Goal: Task Accomplishment & Management: Manage account settings

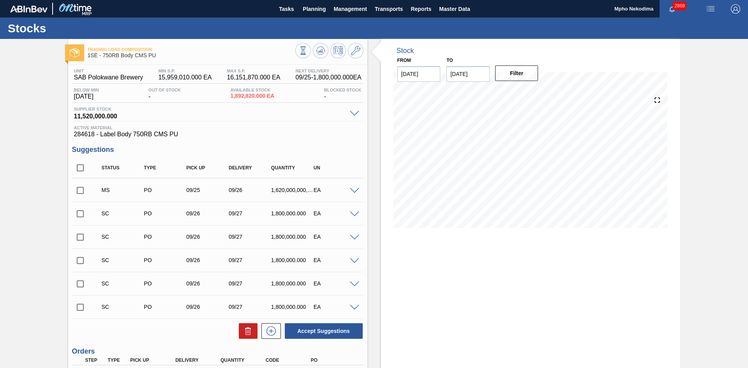
scroll to position [131, 0]
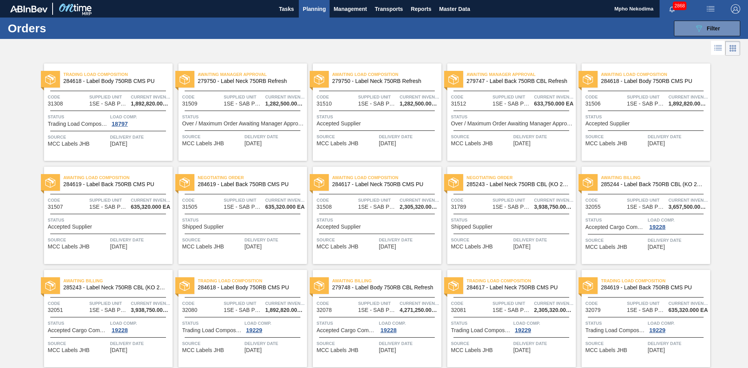
scroll to position [28, 0]
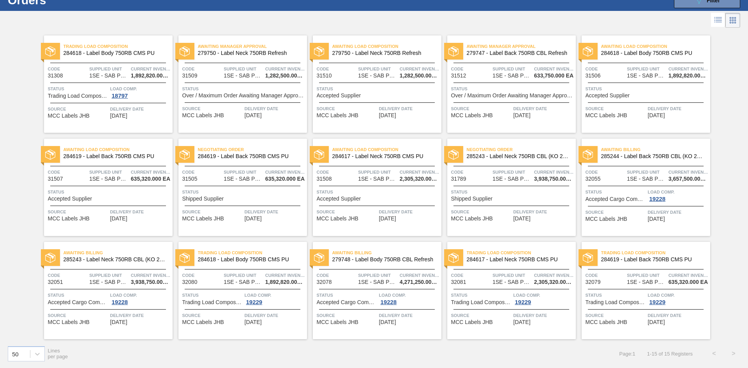
click at [262, 320] on span "09/27/2025" at bounding box center [253, 322] width 17 height 6
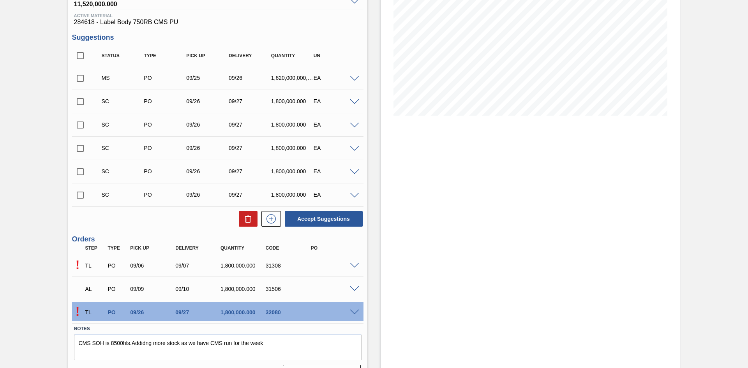
scroll to position [131, 0]
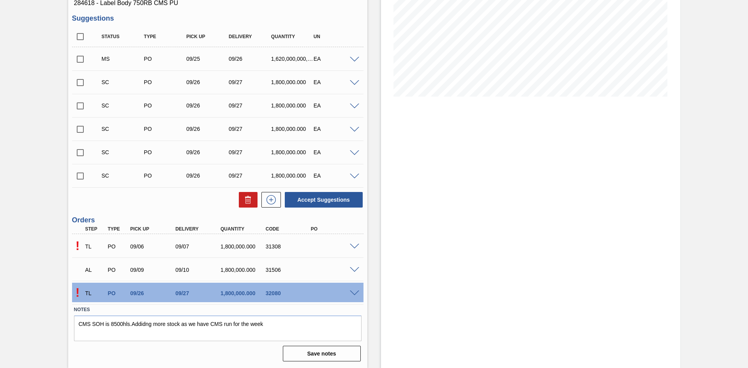
click at [76, 292] on p "!" at bounding box center [77, 293] width 11 height 14
click at [186, 208] on div "Accept Suggestions" at bounding box center [217, 199] width 291 height 17
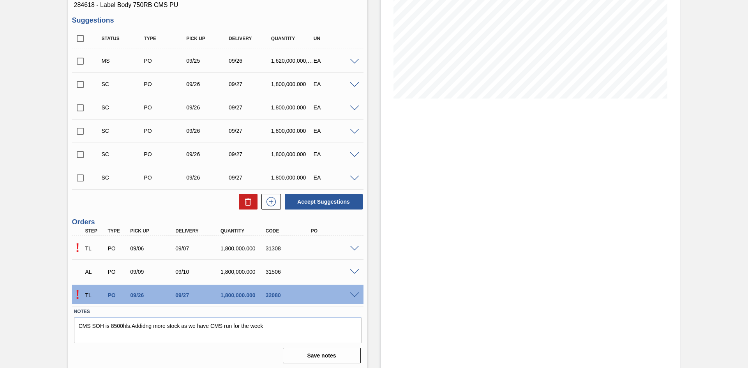
scroll to position [131, 0]
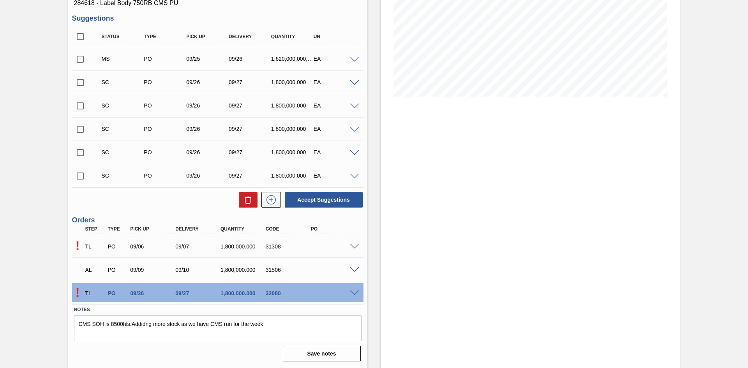
click at [356, 269] on span at bounding box center [354, 270] width 9 height 6
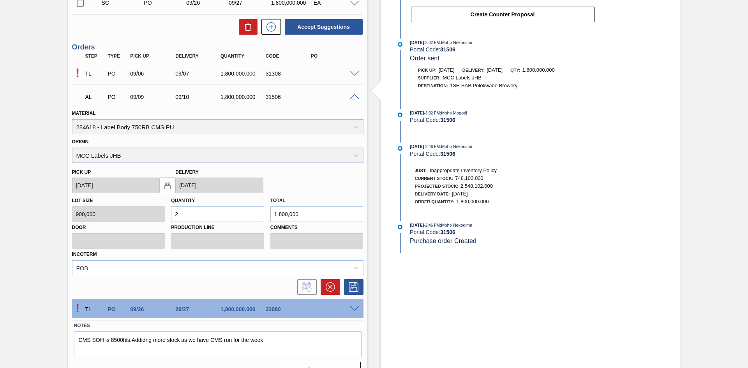
scroll to position [319, 0]
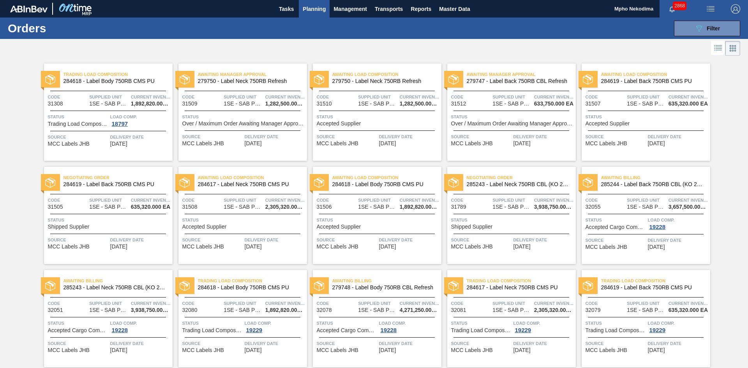
scroll to position [28, 0]
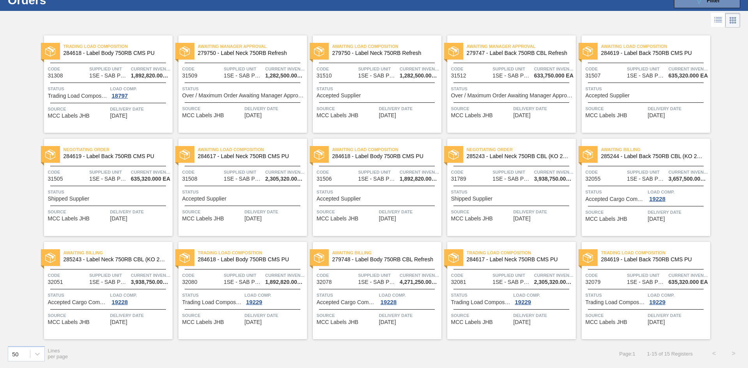
click at [260, 321] on span "09/27/2025" at bounding box center [253, 322] width 17 height 6
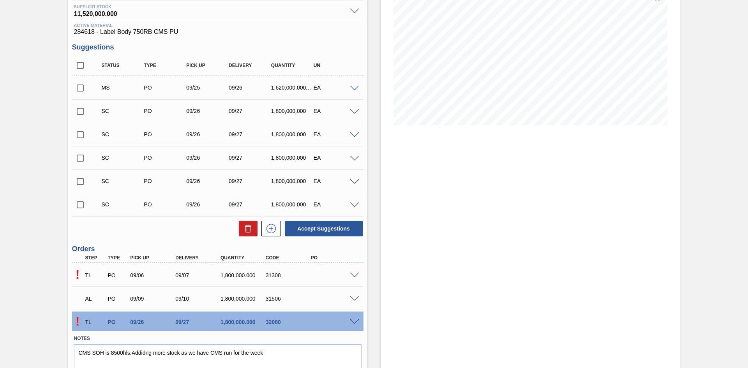
scroll to position [131, 0]
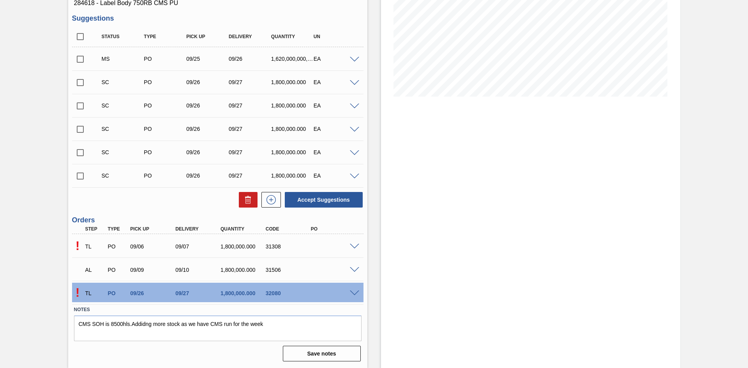
click at [354, 291] on span at bounding box center [354, 294] width 9 height 6
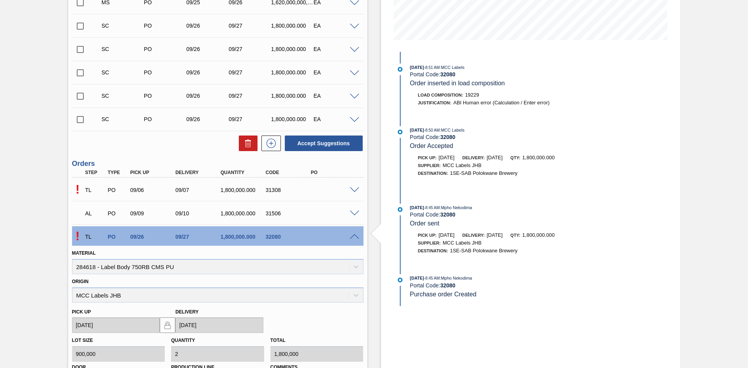
scroll to position [180, 0]
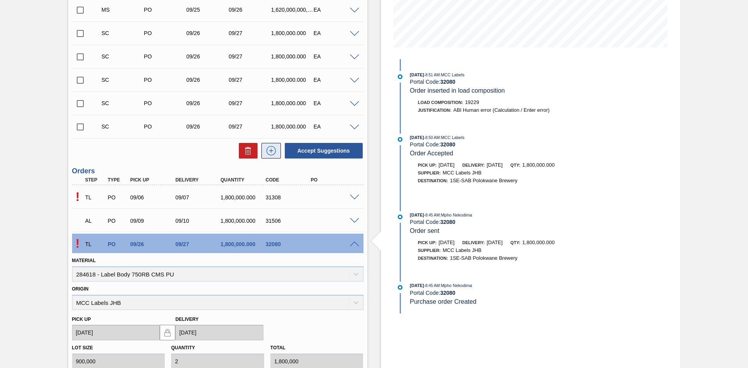
click at [266, 149] on icon at bounding box center [271, 150] width 12 height 9
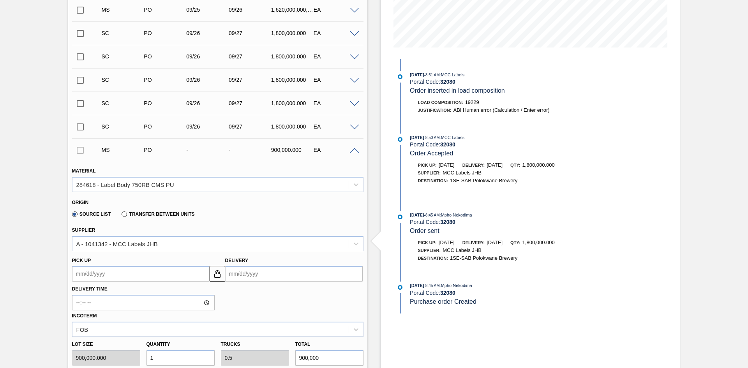
click at [235, 276] on input "Delivery" at bounding box center [294, 274] width 138 height 16
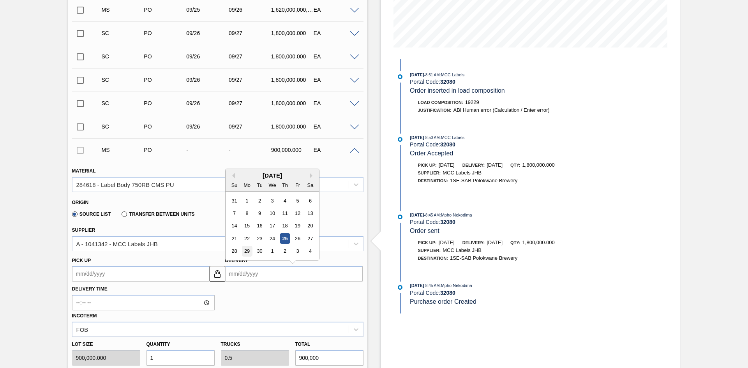
click at [247, 249] on div "29" at bounding box center [247, 251] width 11 height 11
type up3252623678 "09/28/2025"
type input "09/29/2025"
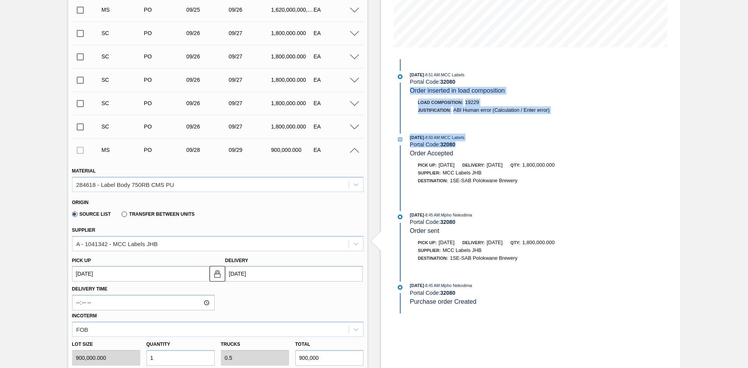
drag, startPoint x: 746, startPoint y: 93, endPoint x: 728, endPoint y: 148, distance: 57.5
click at [728, 148] on div "Trading Load Composition 1SE - 750RB Body CMS PU Unit SAB Polokwane Brewery MIN…" at bounding box center [374, 355] width 748 height 992
click at [723, 132] on div "Trading Load Composition 1SE - 750RB Body CMS PU Unit SAB Polokwane Brewery MIN…" at bounding box center [374, 355] width 748 height 992
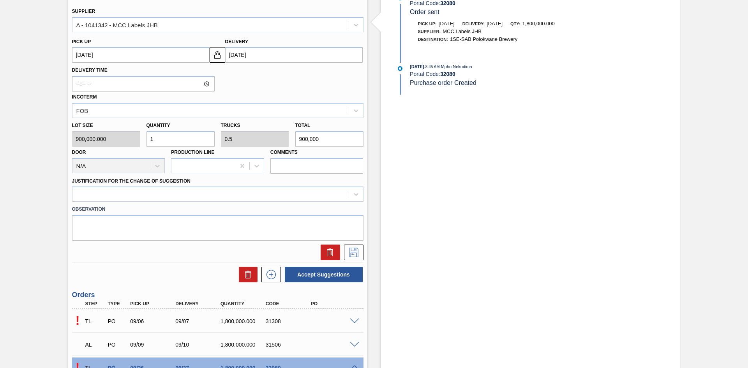
scroll to position [400, 0]
drag, startPoint x: 180, startPoint y: 142, endPoint x: 119, endPoint y: 146, distance: 60.6
click at [119, 146] on div "Lot size 900,000.000 Quantity 1 Trucks 0.5 Total 900,000 Door N/A Production Li…" at bounding box center [218, 145] width 298 height 56
type input "18"
type input "9"
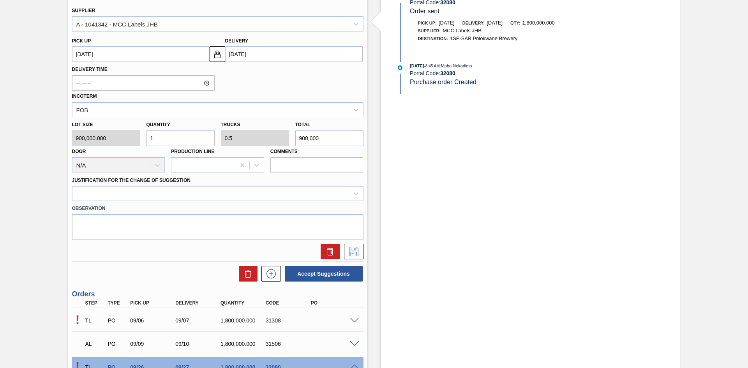
type input "16,200,000"
type input "180"
type input "90"
type input "162,000,000"
type input "1,800"
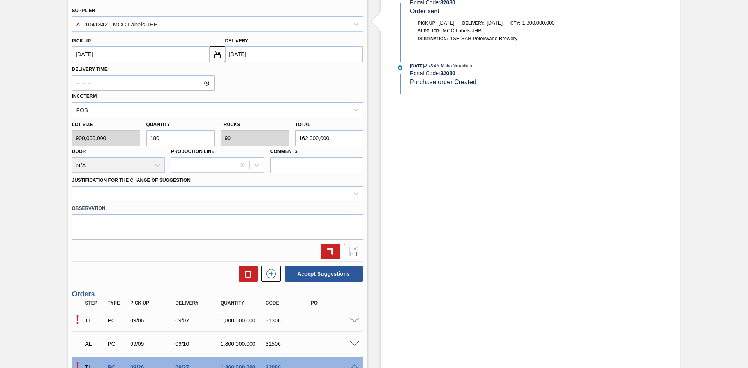
type input "900"
type input "1,620,000,000"
type input "18,000"
type input "9,000"
type input "16,200,000,000"
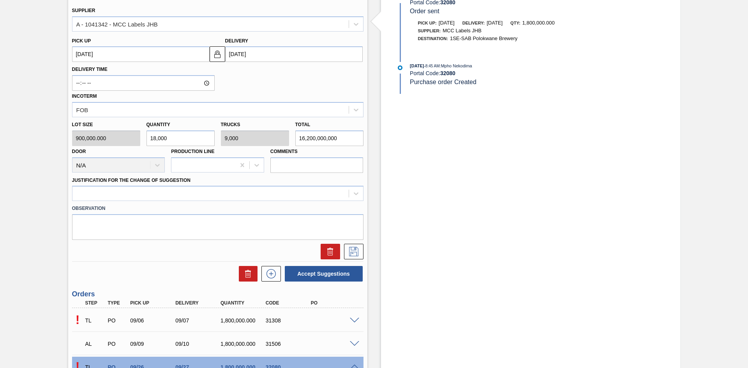
type input "180,000"
type input "90,000"
type input "162,000,000,000"
type input "1,800,000"
type input "900,000"
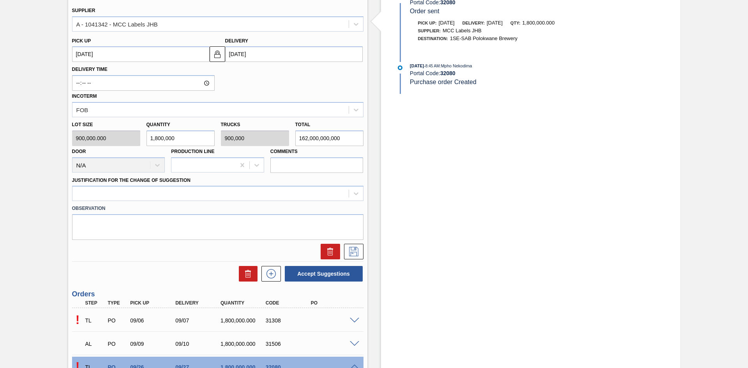
type input "1,620,000,000,000"
type input "1,800,000"
click at [355, 194] on icon at bounding box center [356, 194] width 5 height 3
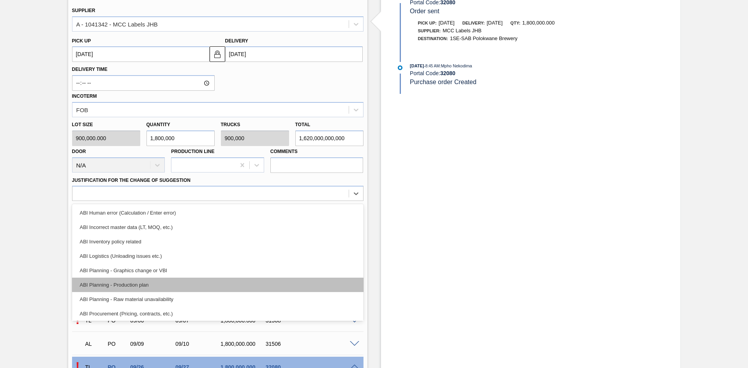
click at [229, 286] on div "ABI Planning - Production plan" at bounding box center [217, 285] width 291 height 14
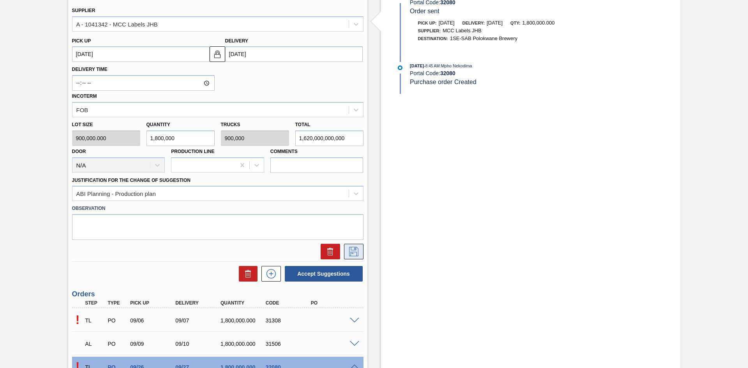
click at [352, 258] on button at bounding box center [353, 252] width 19 height 16
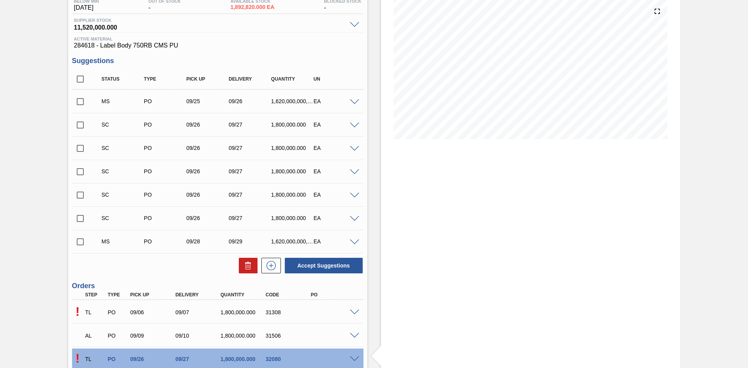
scroll to position [92, 0]
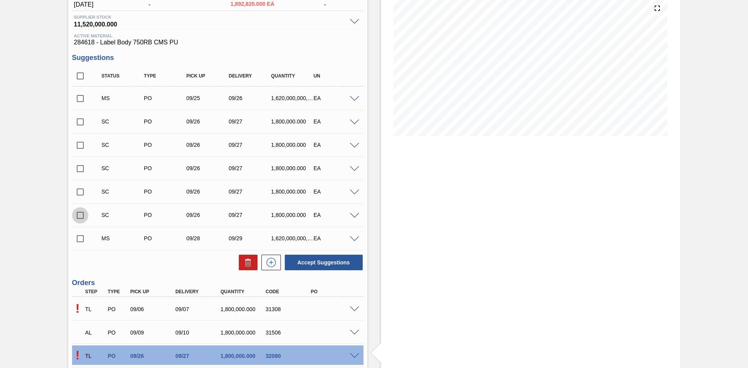
click at [81, 215] on input "checkbox" at bounding box center [80, 215] width 16 height 16
click at [344, 265] on button "Accept Suggestions" at bounding box center [324, 263] width 78 height 16
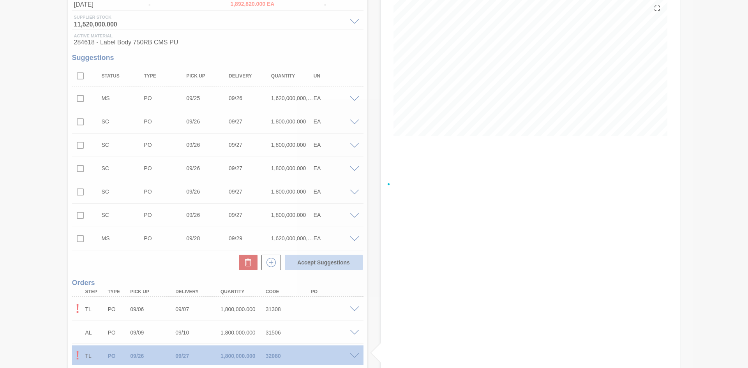
checkbox input "false"
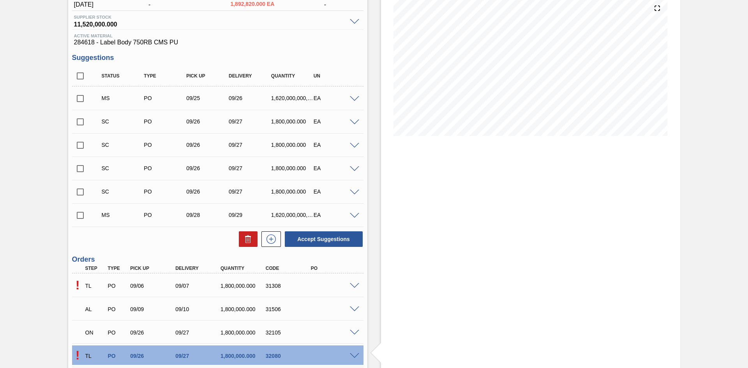
click at [351, 356] on span at bounding box center [354, 356] width 9 height 6
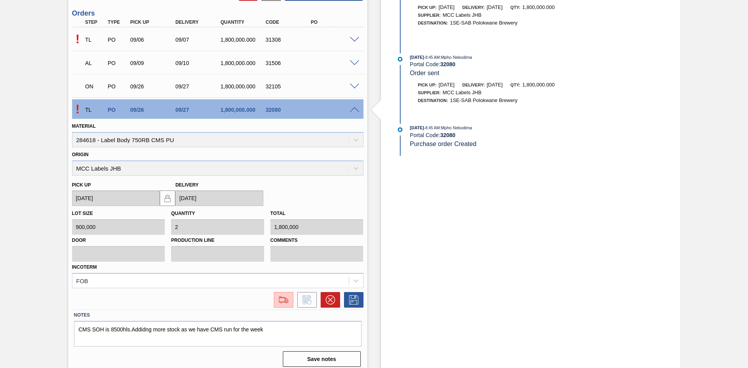
scroll to position [344, 0]
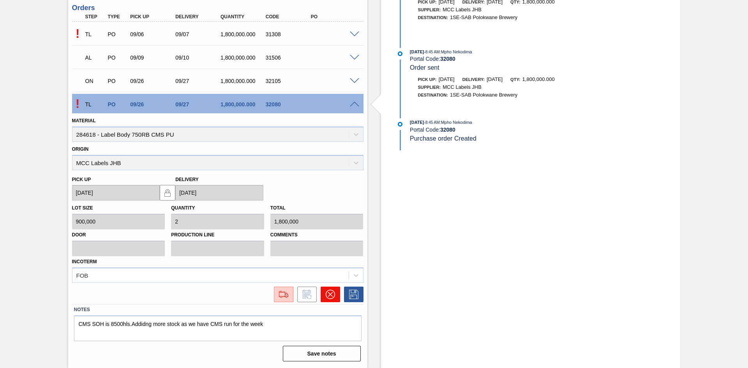
click at [325, 294] on icon at bounding box center [329, 294] width 9 height 9
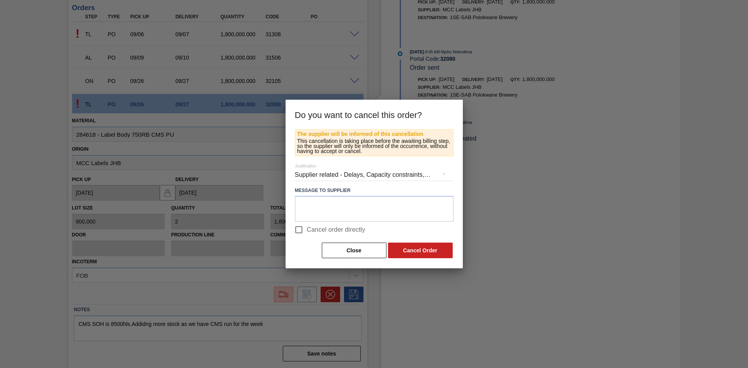
click at [315, 232] on span "Cancel order directly" at bounding box center [336, 229] width 58 height 9
click at [307, 232] on input "Cancel order directly" at bounding box center [299, 230] width 16 height 16
checkbox input "true"
click at [407, 250] on button "Cancel Order" at bounding box center [420, 251] width 65 height 16
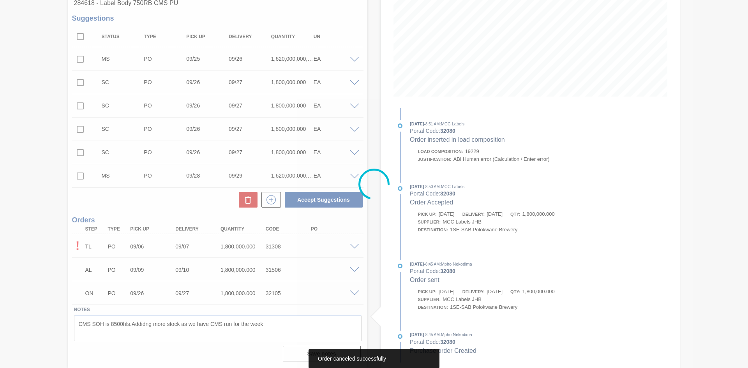
scroll to position [131, 0]
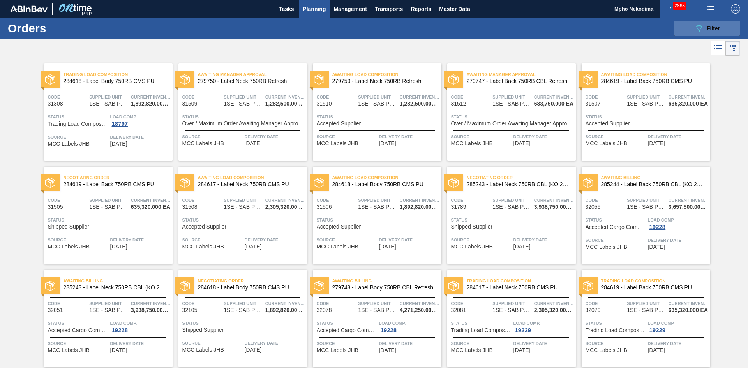
click at [704, 28] on div "089F7B8B-B2A5-4AFE-B5C0-19BA573D28AC Filter" at bounding box center [707, 28] width 26 height 9
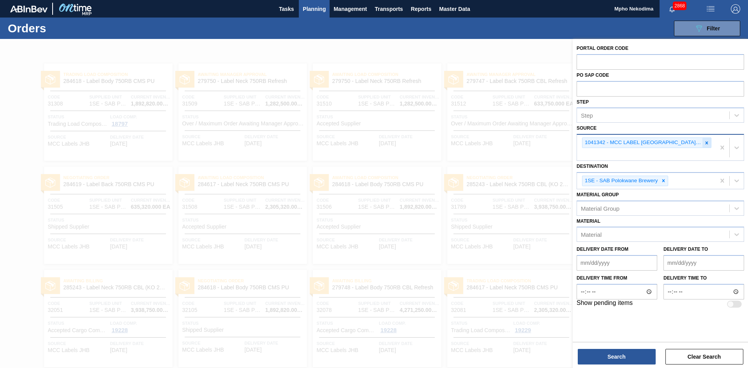
click at [707, 142] on icon at bounding box center [706, 142] width 5 height 5
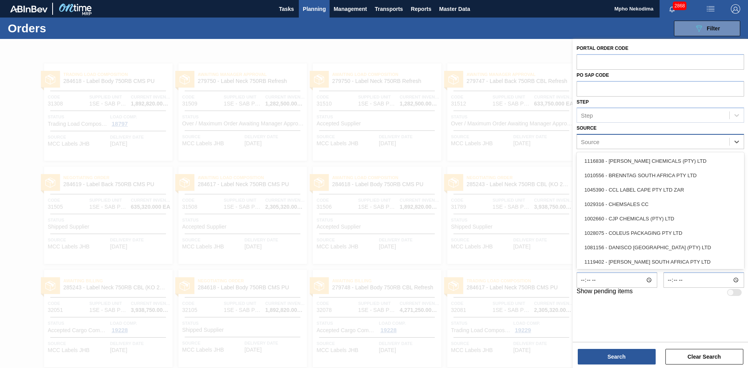
click at [677, 143] on div "Source" at bounding box center [653, 141] width 152 height 11
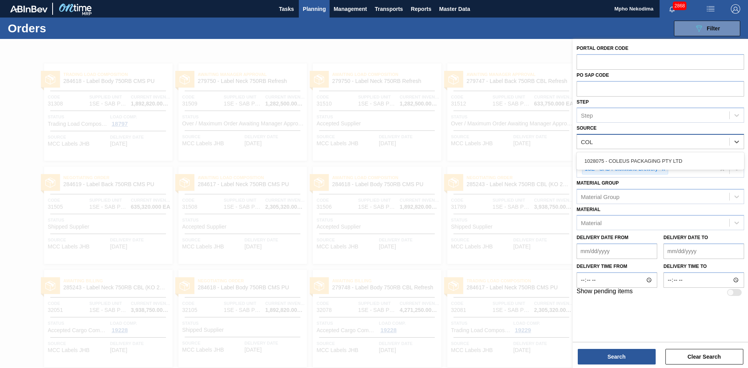
type input "COLE"
click at [652, 162] on div "1028075 - COLEUS PACKAGING PTY LTD" at bounding box center [661, 161] width 168 height 14
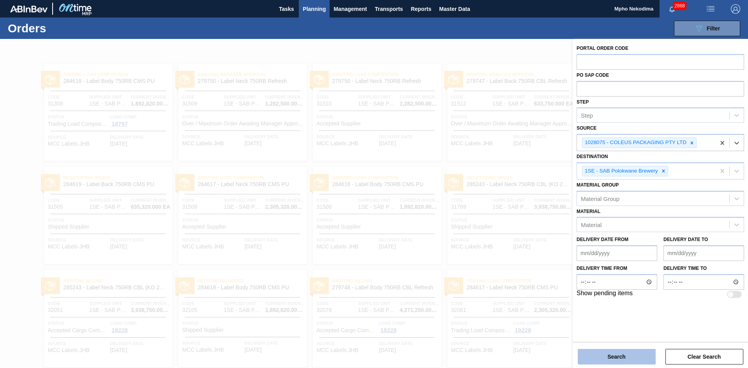
click at [639, 357] on button "Search" at bounding box center [617, 357] width 78 height 16
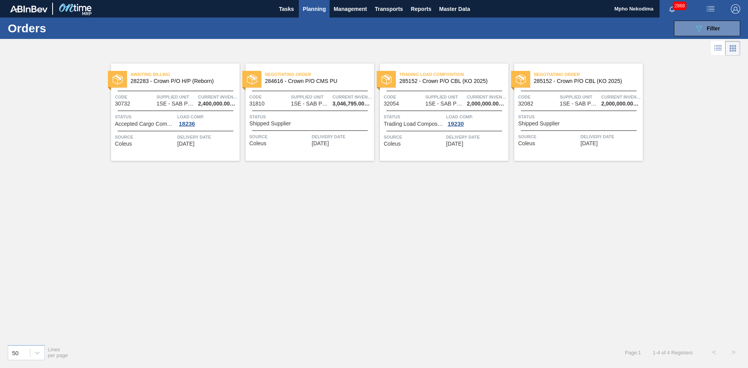
click at [592, 144] on span "[DATE]" at bounding box center [588, 144] width 17 height 6
click at [702, 31] on icon "089F7B8B-B2A5-4AFE-B5C0-19BA573D28AC" at bounding box center [698, 28] width 9 height 9
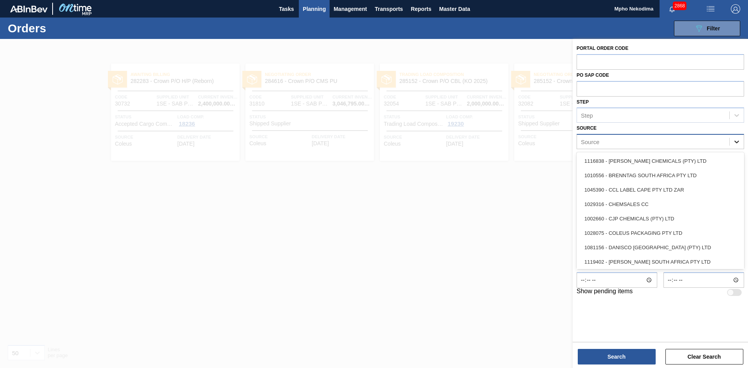
click at [733, 143] on icon at bounding box center [737, 142] width 8 height 8
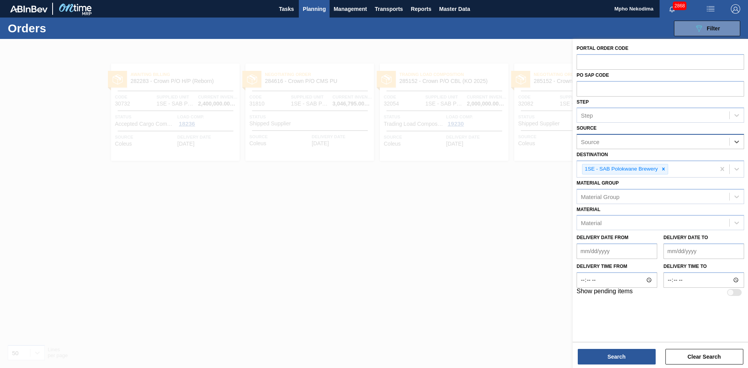
click at [644, 142] on div "Source" at bounding box center [653, 141] width 152 height 11
type input "MCC"
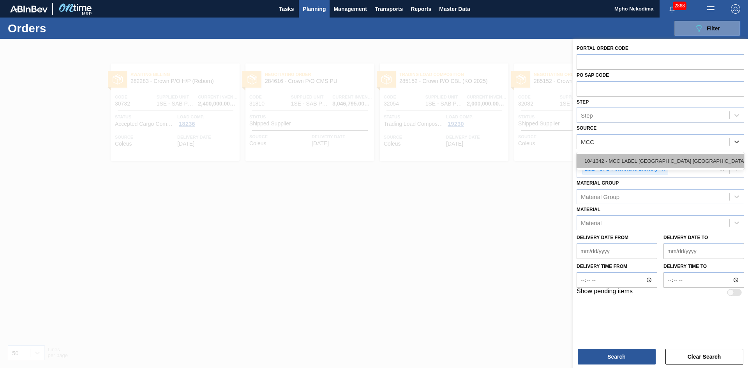
click at [642, 162] on div "1041342 - MCC LABEL JOHANNESBURG SOUTH AFRICA" at bounding box center [661, 161] width 168 height 14
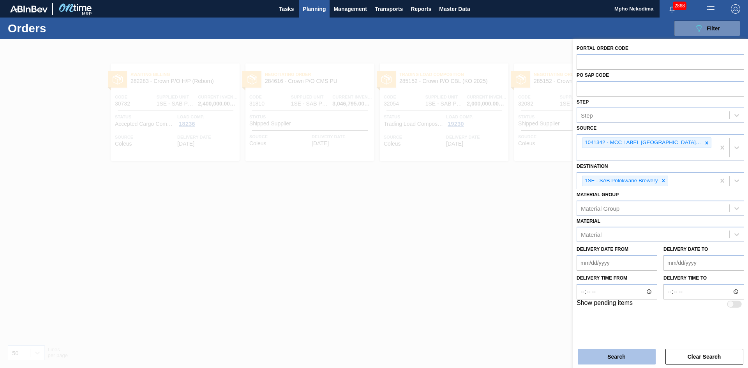
click at [632, 359] on button "Search" at bounding box center [617, 357] width 78 height 16
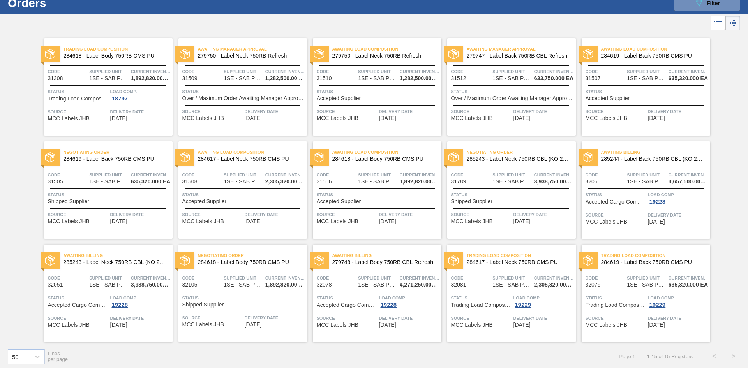
scroll to position [28, 0]
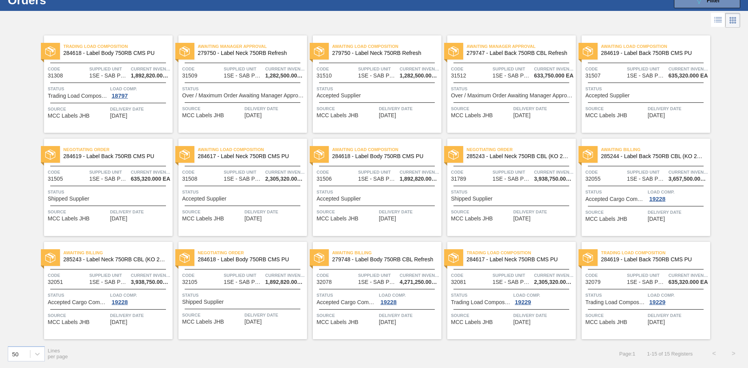
click at [665, 113] on span "09/10/2025" at bounding box center [656, 116] width 17 height 6
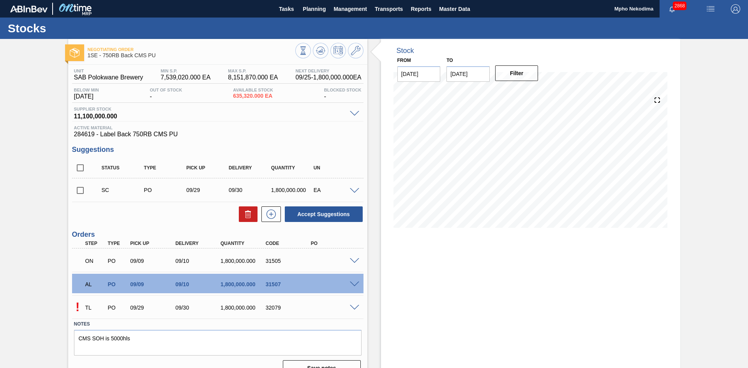
click at [356, 307] on span at bounding box center [354, 308] width 9 height 6
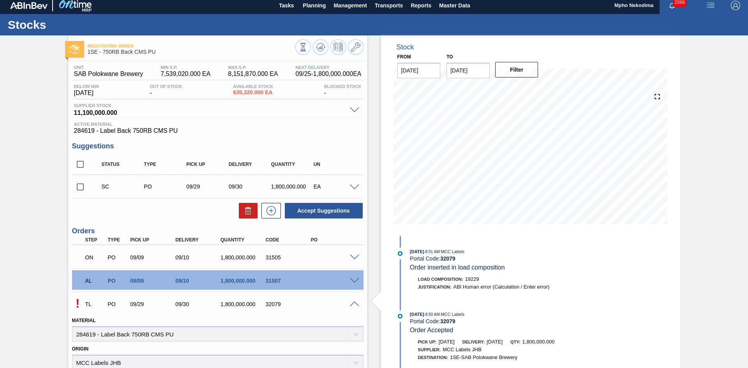
scroll to position [2, 0]
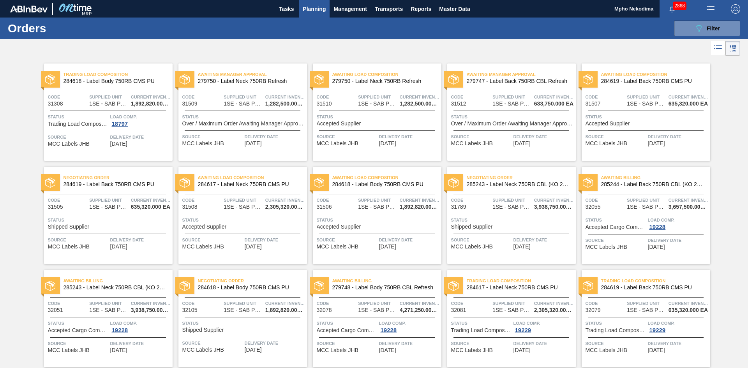
drag, startPoint x: 746, startPoint y: 65, endPoint x: 748, endPoint y: 107, distance: 41.7
click at [748, 107] on main "Tasks Planning Management Transports Reports Master Data Mpho Nekodima 2868 Mar…" at bounding box center [374, 184] width 748 height 368
drag, startPoint x: 746, startPoint y: 103, endPoint x: 748, endPoint y: 135, distance: 32.4
click at [748, 135] on main "Tasks Planning Management Transports Reports Master Data Mpho Nekodima 2868 Mar…" at bounding box center [374, 184] width 748 height 368
click at [662, 143] on span "09/10/2025" at bounding box center [656, 144] width 17 height 6
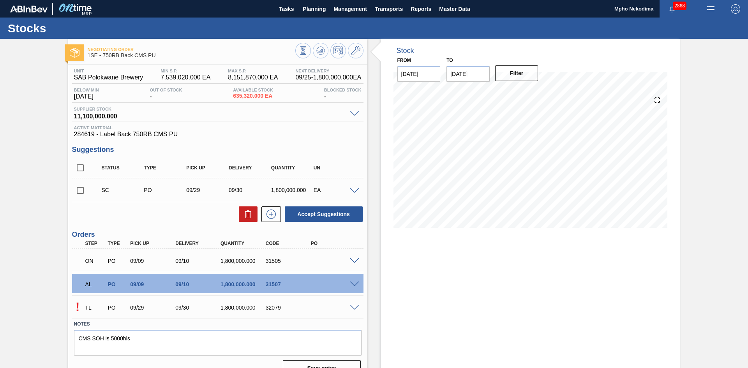
scroll to position [14, 0]
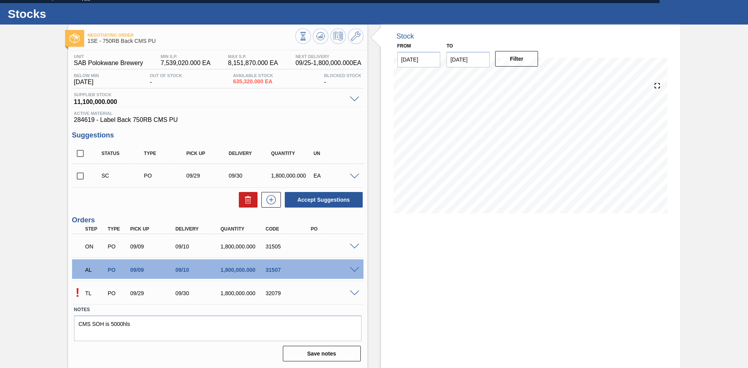
click at [353, 291] on span at bounding box center [354, 294] width 9 height 6
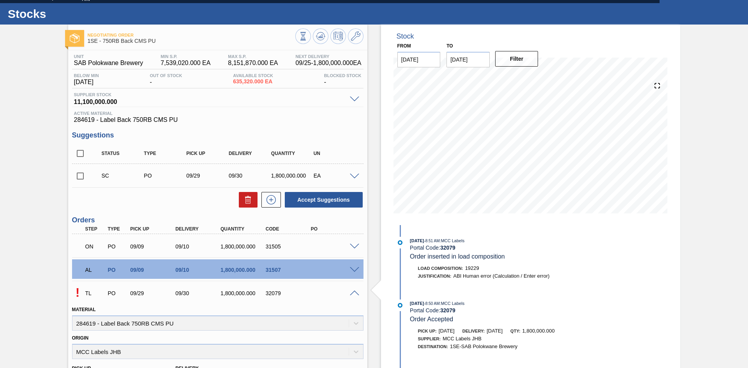
drag, startPoint x: 746, startPoint y: 103, endPoint x: 745, endPoint y: 164, distance: 61.2
click at [745, 164] on div "Negotiating Order 1SE - 750RB Back CMS PU Unit SAB Polokwane Brewery MIN S.P. 7…" at bounding box center [374, 291] width 748 height 533
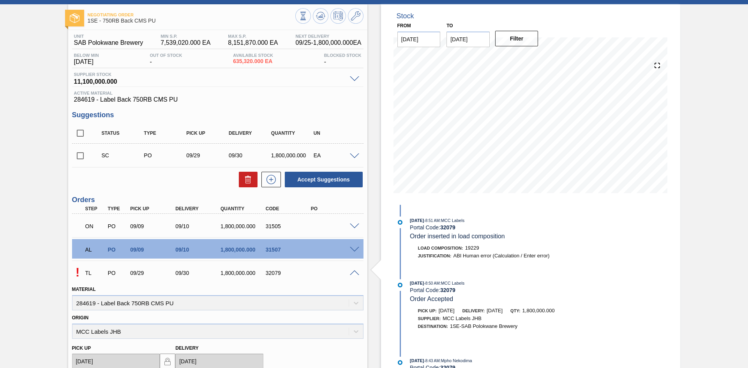
scroll to position [34, 0]
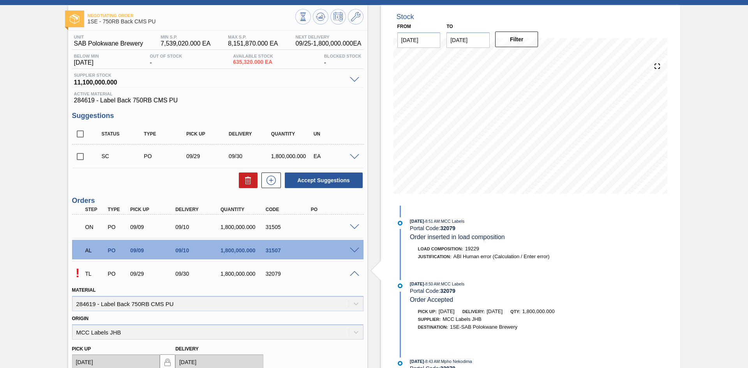
click at [297, 274] on div "32079" at bounding box center [289, 274] width 51 height 6
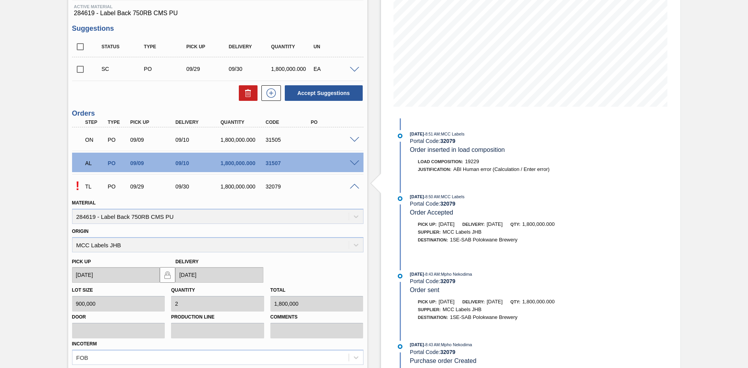
scroll to position [124, 0]
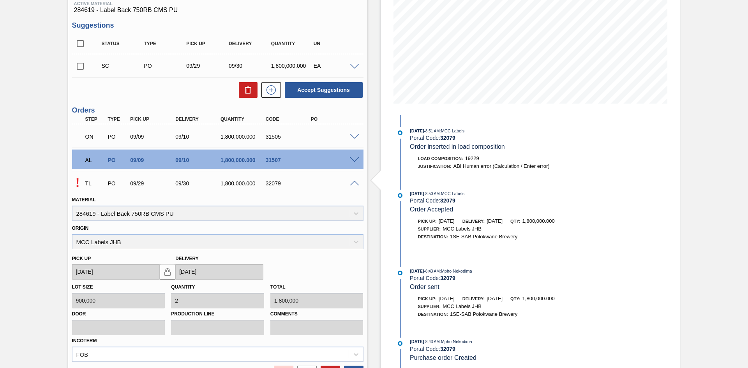
click at [353, 180] on div at bounding box center [356, 183] width 16 height 6
click at [359, 181] on div at bounding box center [356, 183] width 16 height 6
click at [356, 182] on span at bounding box center [354, 184] width 9 height 6
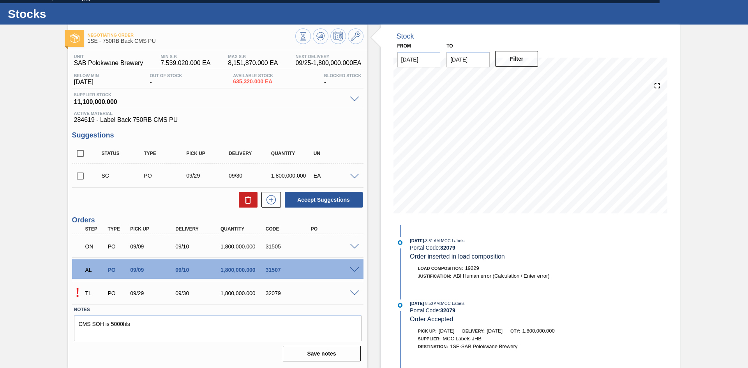
click at [356, 291] on span at bounding box center [354, 294] width 9 height 6
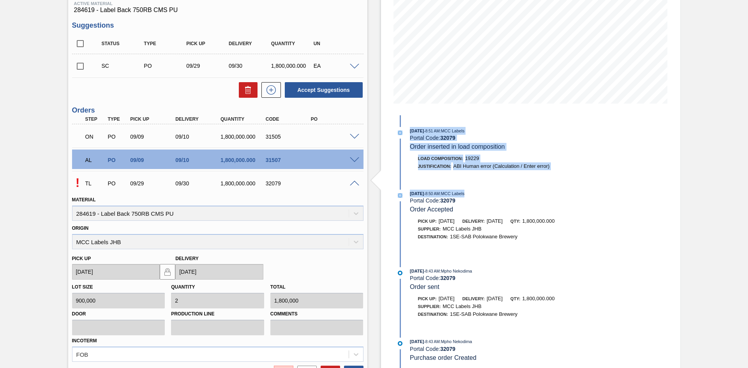
drag, startPoint x: 746, startPoint y: 114, endPoint x: 746, endPoint y: 183, distance: 68.6
click at [746, 183] on div "Negotiating Order 1SE - 750RB Back CMS PU Unit SAB Polokwane Brewery MIN S.P. 7…" at bounding box center [374, 181] width 748 height 533
click at [696, 154] on div "Negotiating Order 1SE - 750RB Back CMS PU Unit SAB Polokwane Brewery MIN S.P. 7…" at bounding box center [374, 181] width 748 height 533
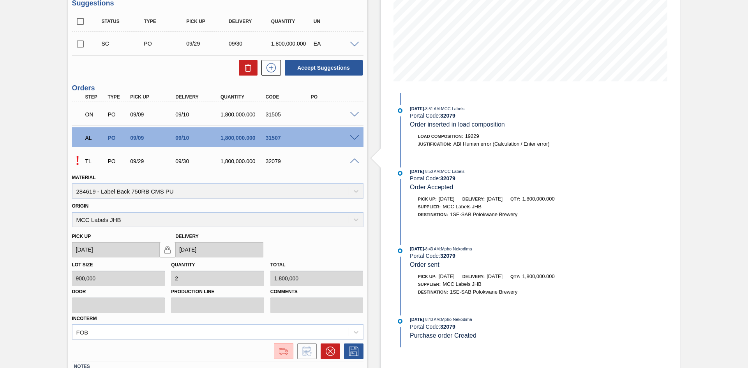
scroll to position [137, 0]
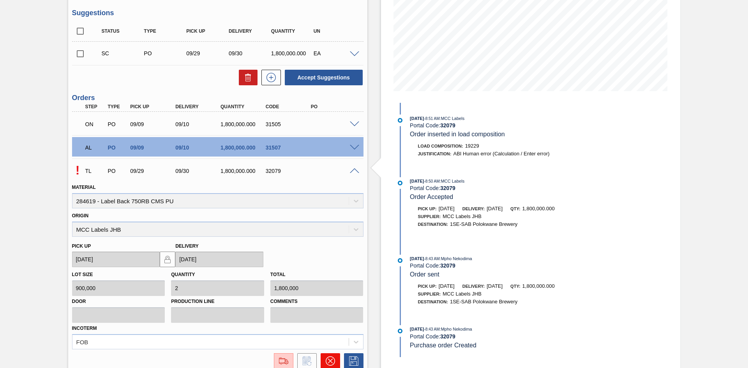
click at [328, 359] on icon at bounding box center [330, 361] width 5 height 5
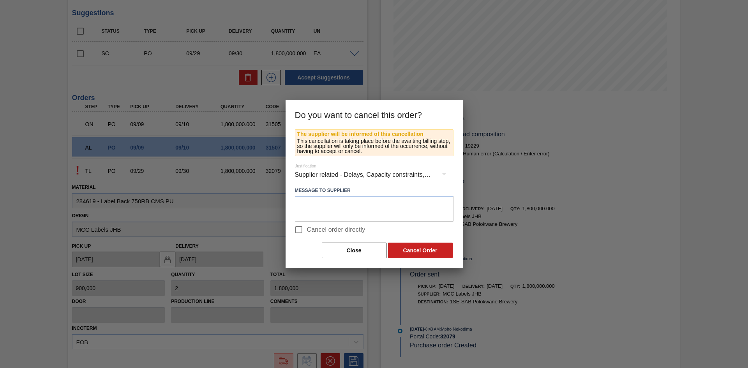
drag, startPoint x: 297, startPoint y: 227, endPoint x: 316, endPoint y: 225, distance: 19.5
click at [298, 227] on input "Cancel order directly" at bounding box center [299, 230] width 16 height 16
checkbox input "true"
click at [404, 254] on button "Cancel Order" at bounding box center [420, 251] width 65 height 16
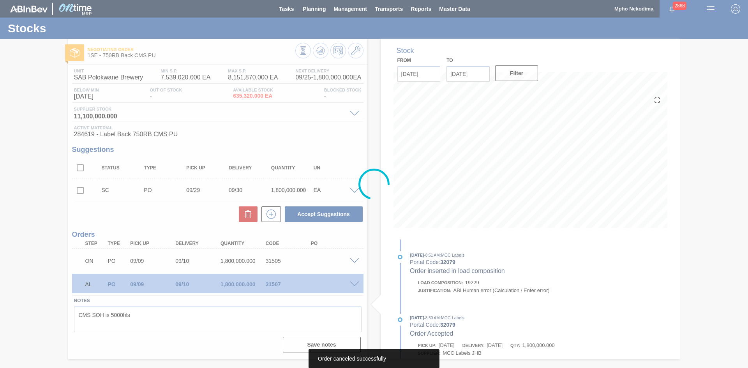
scroll to position [0, 0]
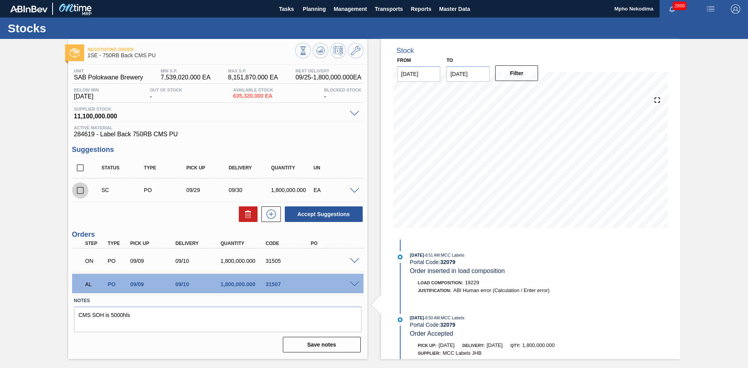
click at [81, 194] on input "checkbox" at bounding box center [80, 190] width 16 height 16
click at [336, 214] on button "Accept Suggestions" at bounding box center [324, 214] width 78 height 16
checkbox input "false"
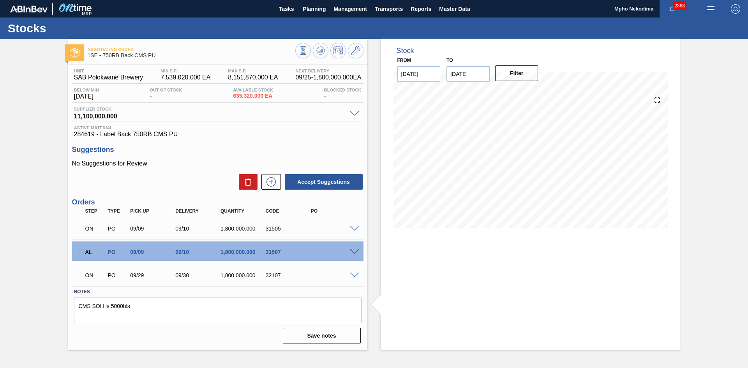
click at [354, 275] on span at bounding box center [354, 276] width 9 height 6
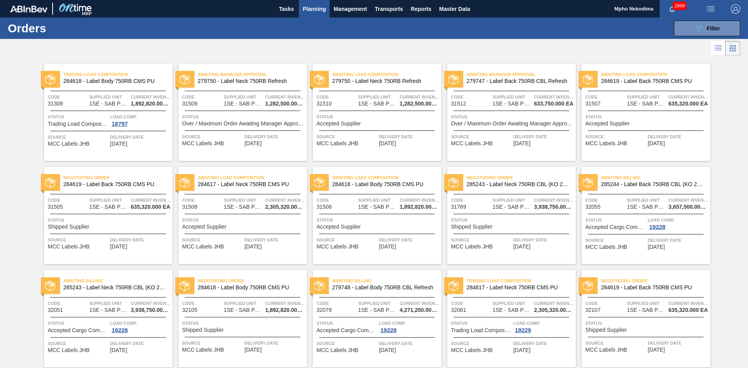
drag, startPoint x: 746, startPoint y: 76, endPoint x: 748, endPoint y: 120, distance: 43.6
click at [748, 120] on main "Tasks Planning Management Transports Reports Master Data Mpho Nekodima 2868 Mar…" at bounding box center [374, 184] width 748 height 368
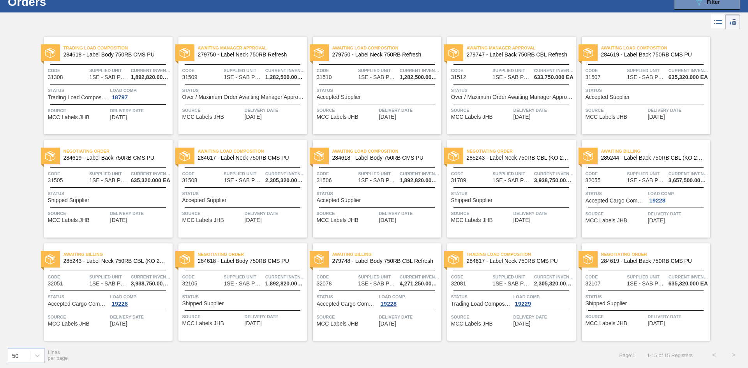
scroll to position [28, 0]
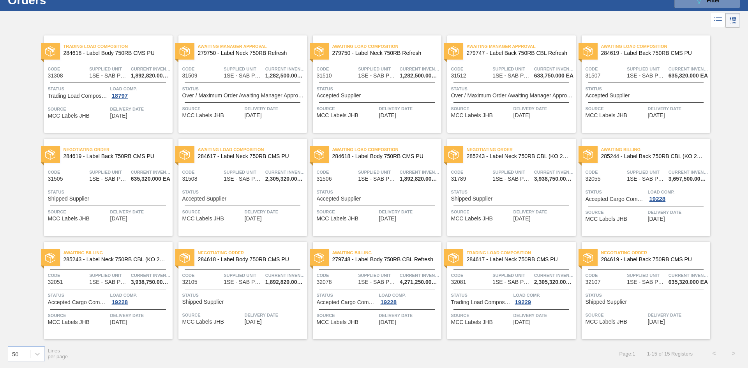
click at [528, 217] on span "09/17/2025" at bounding box center [521, 219] width 17 height 6
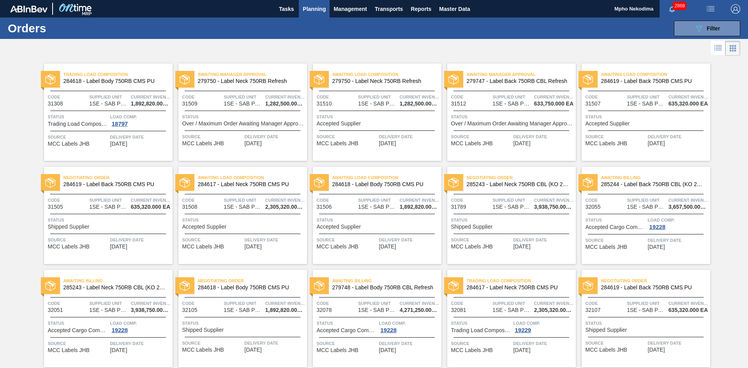
scroll to position [28, 0]
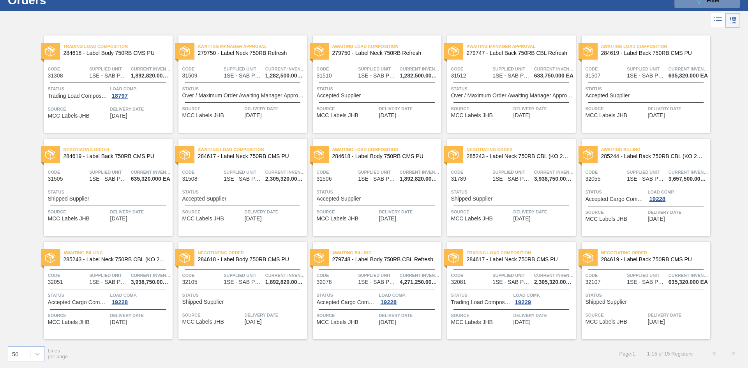
click at [115, 114] on span "09/07/2025" at bounding box center [118, 116] width 17 height 6
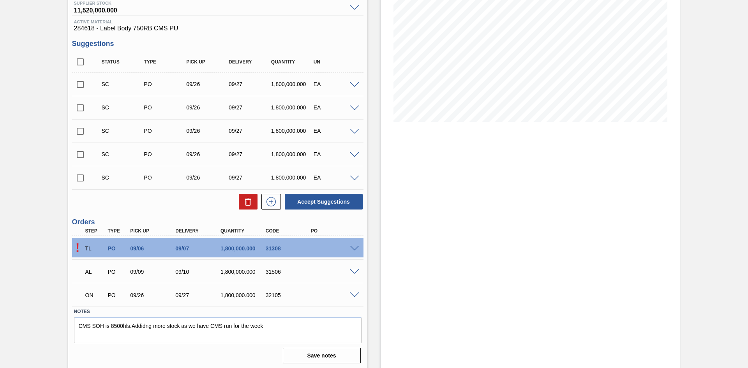
scroll to position [108, 0]
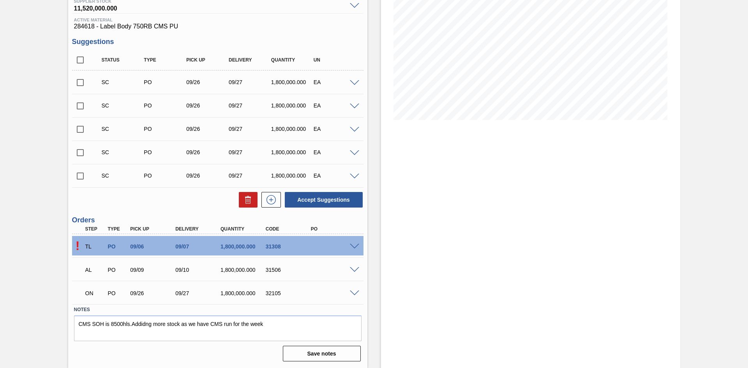
click at [356, 295] on span at bounding box center [354, 294] width 9 height 6
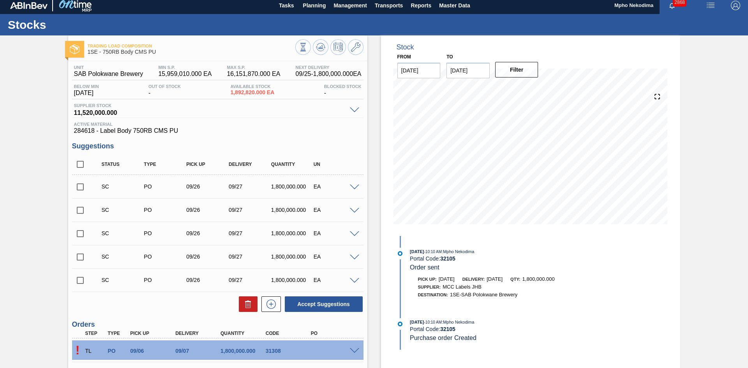
scroll to position [0, 0]
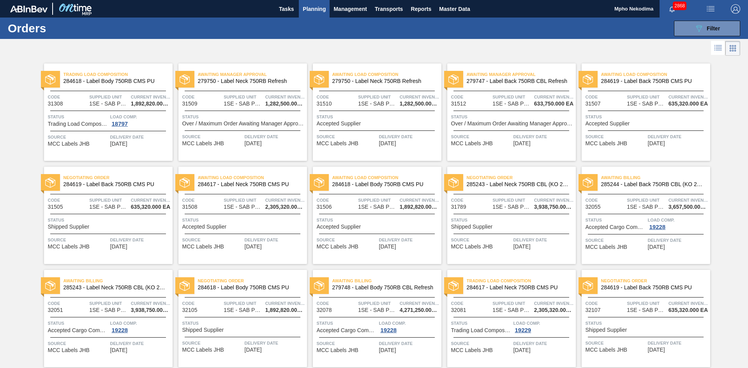
click at [127, 142] on span "09/07/2025" at bounding box center [118, 144] width 17 height 6
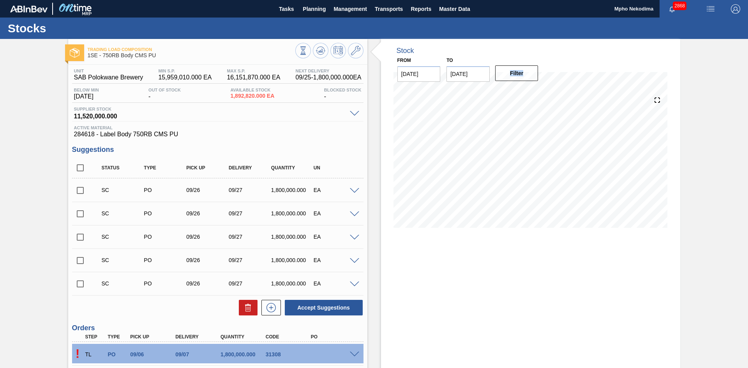
drag, startPoint x: 746, startPoint y: 74, endPoint x: 746, endPoint y: 155, distance: 81.0
click at [746, 155] on div "Trading Load Composition 1SE - 750RB Body CMS PU Unit SAB Polokwane Brewery MIN…" at bounding box center [374, 257] width 748 height 437
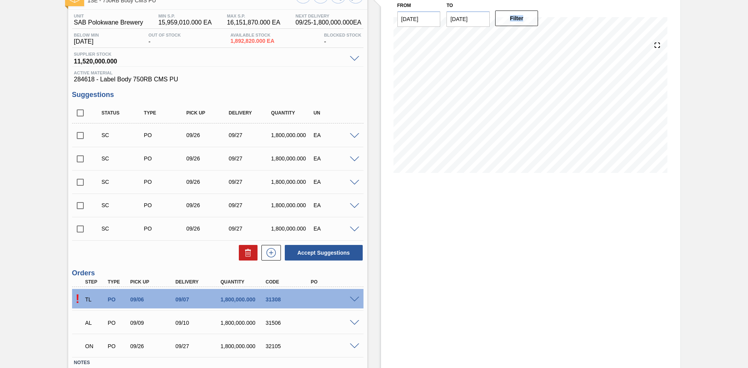
scroll to position [108, 0]
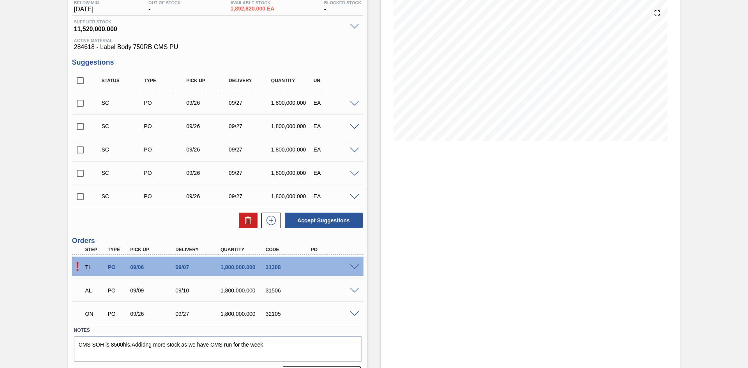
scroll to position [108, 0]
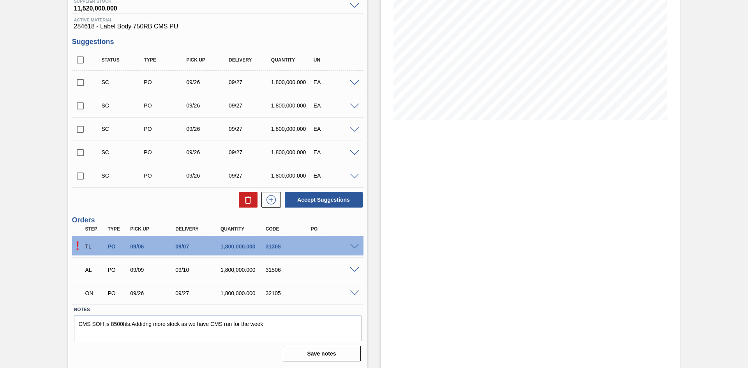
click at [317, 299] on div "ON PO 09/26 09/27 1,800,000.000 32105" at bounding box center [215, 293] width 271 height 16
click at [494, 282] on div "Stock From 09/25/2025 to 10/09/2025 Filter 10/04 Stock Projection 18,092,820 SA…" at bounding box center [530, 149] width 299 height 437
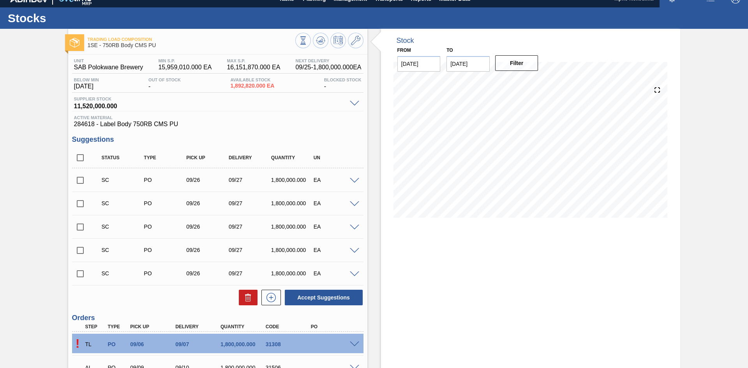
scroll to position [0, 0]
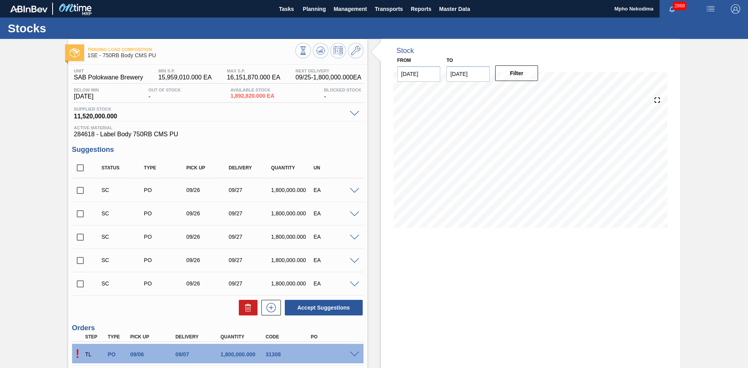
click at [190, 115] on span "11,520,000.000" at bounding box center [210, 115] width 272 height 8
click at [352, 353] on span at bounding box center [354, 355] width 9 height 6
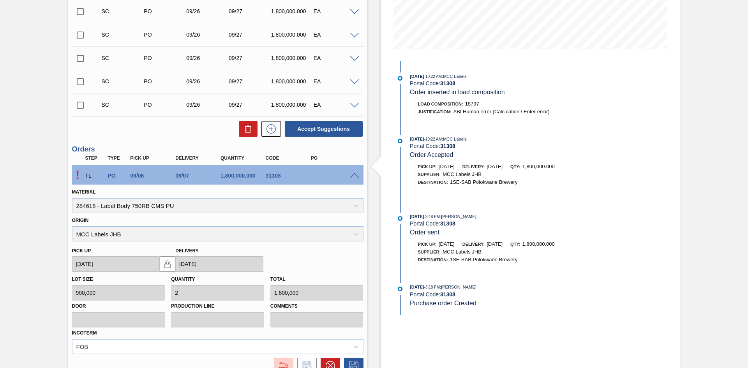
scroll to position [179, 0]
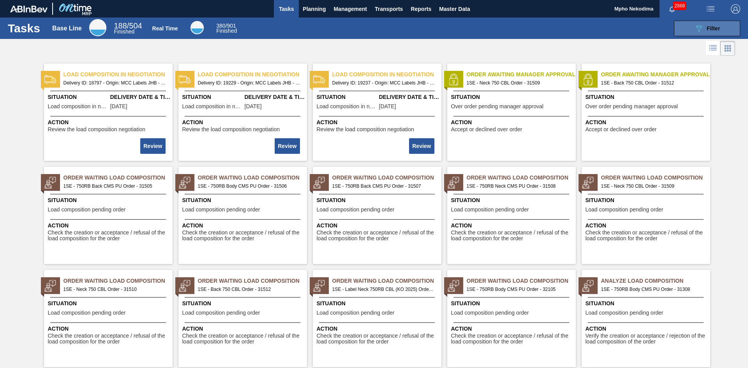
click at [710, 30] on span "Filter" at bounding box center [713, 28] width 13 height 6
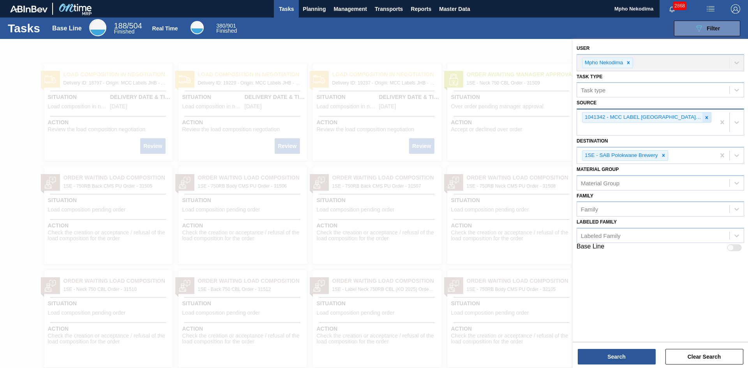
click at [705, 117] on icon at bounding box center [706, 117] width 5 height 5
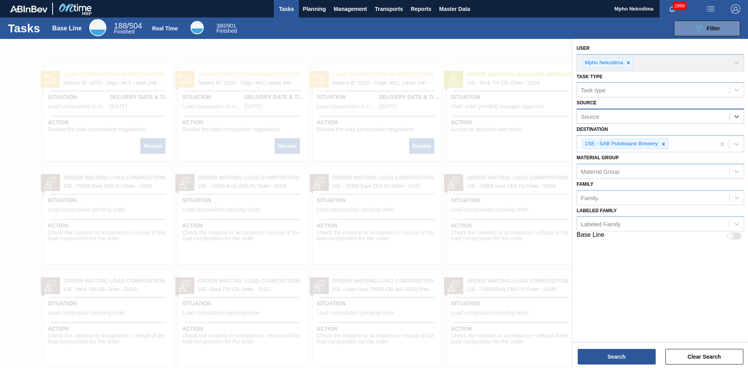
click at [705, 117] on div "Source" at bounding box center [653, 116] width 152 height 11
type input "cole"
click at [666, 133] on div "1028075 - COLEUS PACKAGING PTY LTD" at bounding box center [661, 136] width 168 height 14
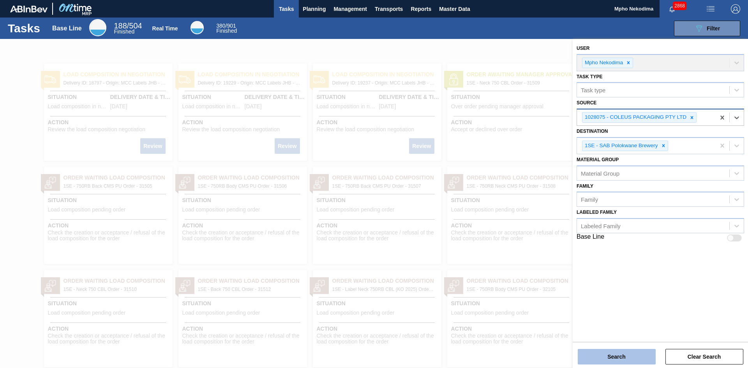
click at [626, 355] on button "Search" at bounding box center [617, 357] width 78 height 16
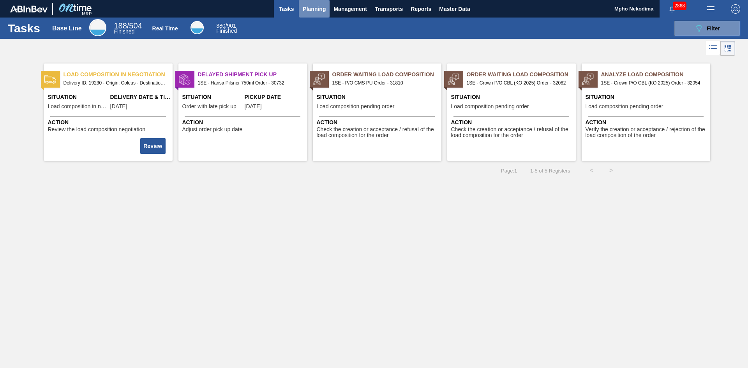
click at [307, 9] on span "Planning" at bounding box center [314, 8] width 23 height 9
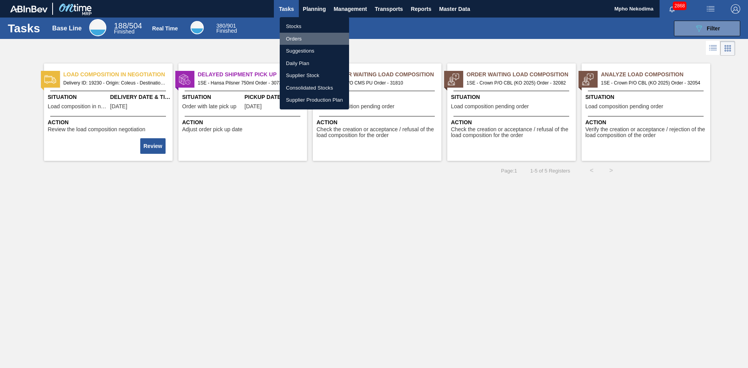
click at [294, 38] on li "Orders" at bounding box center [314, 39] width 69 height 12
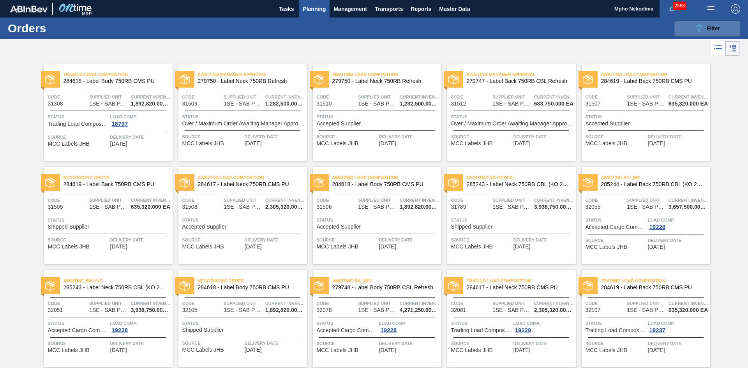
click at [696, 29] on icon "089F7B8B-B2A5-4AFE-B5C0-19BA573D28AC" at bounding box center [698, 28] width 9 height 9
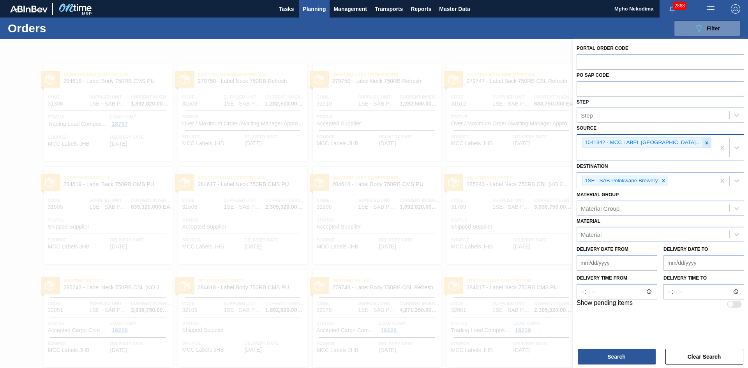
click at [705, 140] on icon at bounding box center [706, 142] width 5 height 5
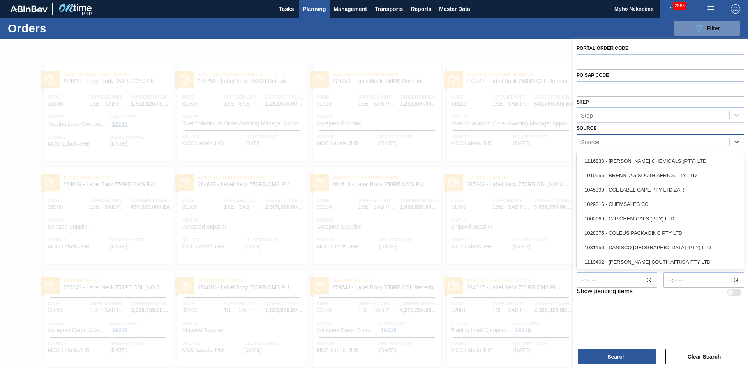
click at [637, 141] on div "Source" at bounding box center [653, 141] width 152 height 11
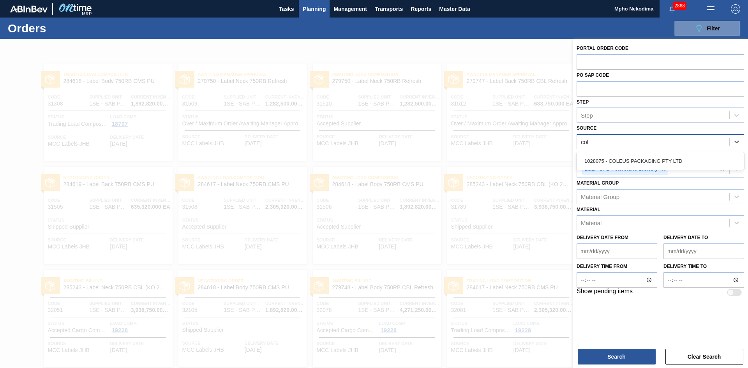
type input "cole"
click at [631, 157] on div "1028075 - COLEUS PACKAGING PTY LTD" at bounding box center [661, 161] width 168 height 14
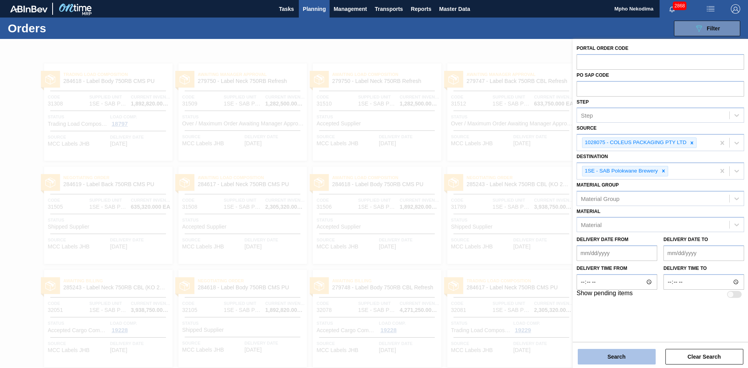
click at [639, 355] on button "Search" at bounding box center [617, 357] width 78 height 16
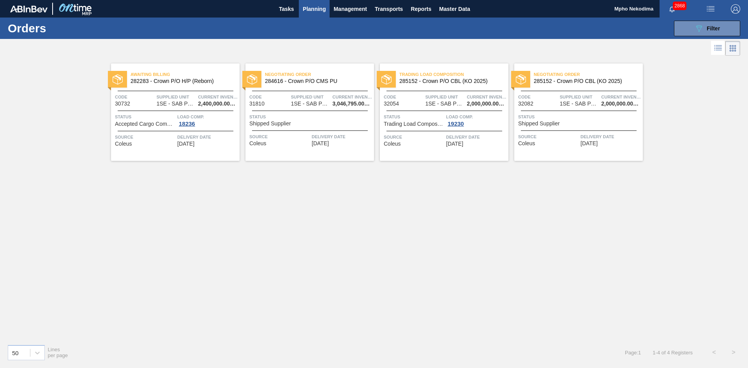
click at [591, 141] on span "[DATE]" at bounding box center [588, 144] width 17 height 6
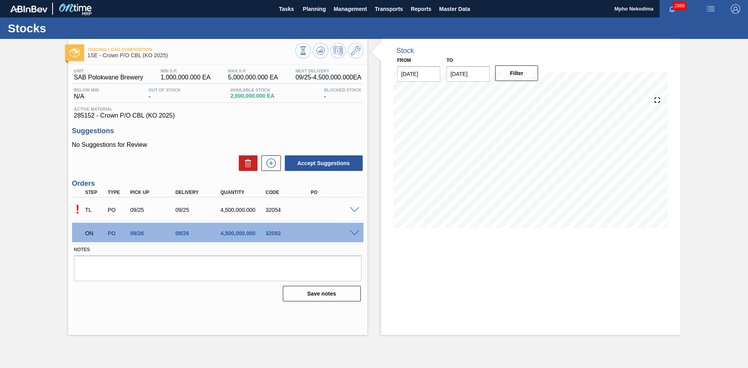
click at [352, 232] on span at bounding box center [354, 234] width 9 height 6
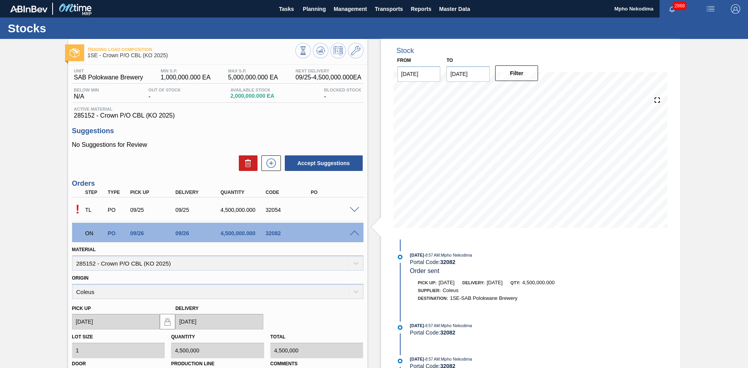
drag, startPoint x: 746, startPoint y: 109, endPoint x: 748, endPoint y: 159, distance: 50.3
click at [748, 159] on main "Tasks Planning Management Transports Reports Master Data Mpho Nekodima 2868 Mar…" at bounding box center [374, 184] width 748 height 368
drag, startPoint x: 746, startPoint y: 128, endPoint x: 748, endPoint y: 230, distance: 102.5
click at [748, 230] on main "Tasks Planning Management Transports Reports Master Data Mpho Nekodima 2868 Mar…" at bounding box center [374, 184] width 748 height 368
click at [709, 281] on div "Trading Load Composition 1SE - Crown P/O CBL (KO 2025) Unit SAB Polokwane Brewe…" at bounding box center [374, 268] width 748 height 458
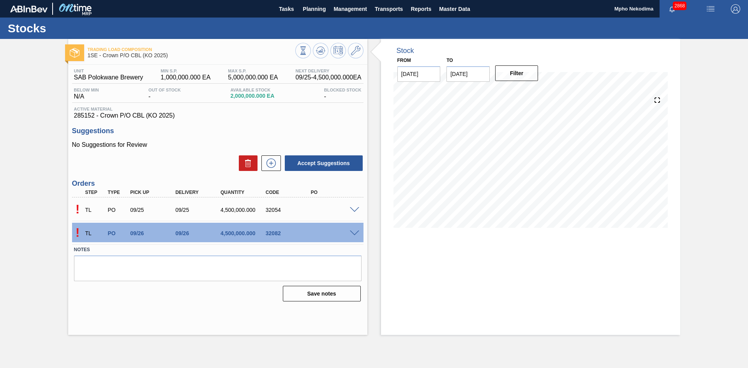
click at [204, 125] on div "Unit SAB Polokwane Brewery MIN S.P. 1,000,000.000 EA MAX S.P. 5,000,000.000 EA …" at bounding box center [217, 185] width 299 height 240
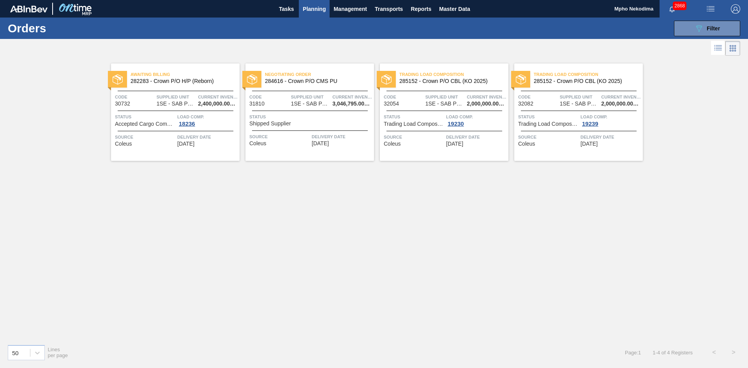
click at [596, 143] on span "[DATE]" at bounding box center [588, 144] width 17 height 6
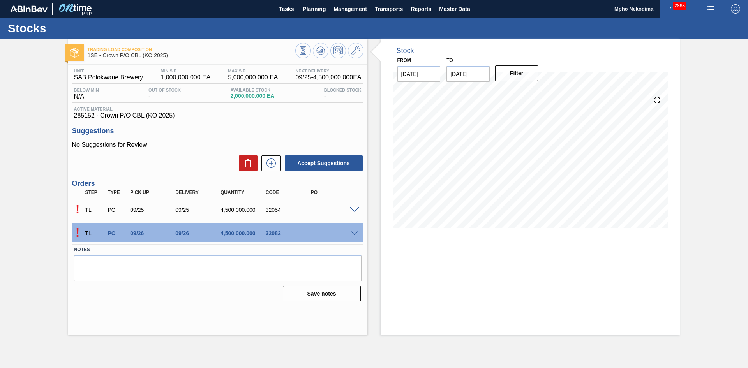
click at [355, 233] on span at bounding box center [354, 234] width 9 height 6
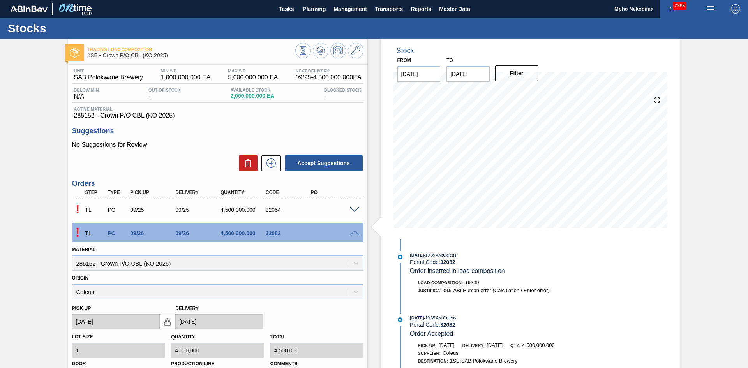
drag, startPoint x: 746, startPoint y: 144, endPoint x: 747, endPoint y: 224, distance: 79.9
click at [747, 224] on main "Tasks Planning Management Transports Reports Master Data Mpho Nekodima 2868 Mar…" at bounding box center [374, 184] width 748 height 368
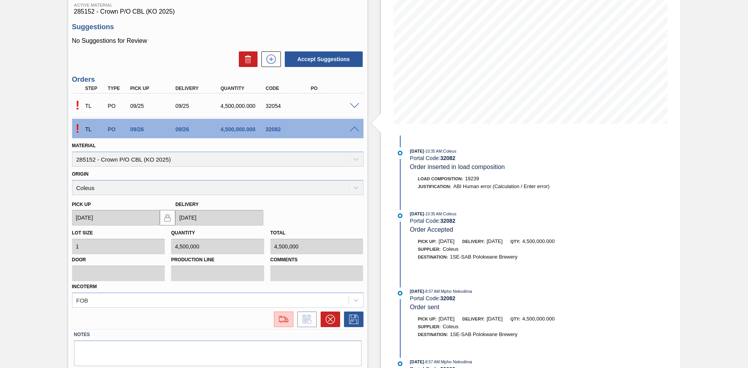
scroll to position [115, 0]
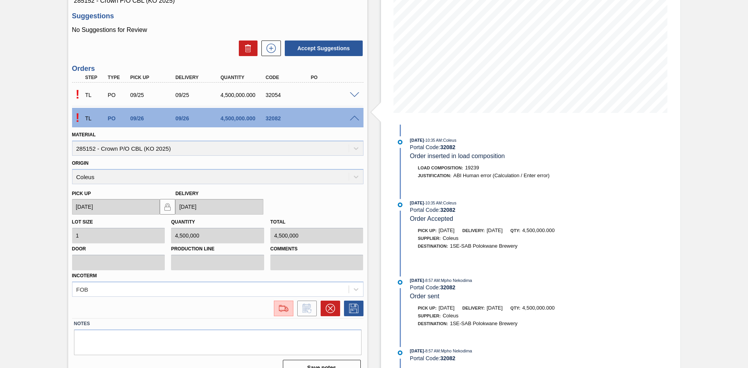
click at [209, 163] on div "Origin Coleus" at bounding box center [217, 171] width 291 height 26
